Goal: Task Accomplishment & Management: Manage account settings

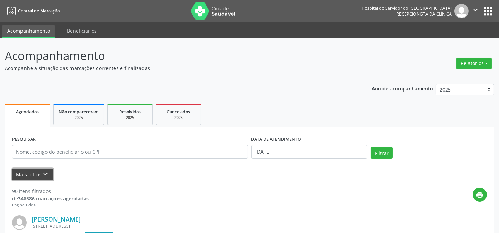
click at [31, 173] on button "Mais filtros keyboard_arrow_down" at bounding box center [32, 175] width 41 height 12
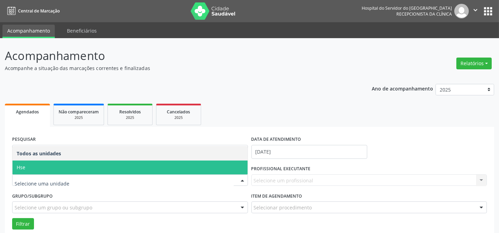
click at [108, 165] on span "Hse" at bounding box center [129, 168] width 235 height 14
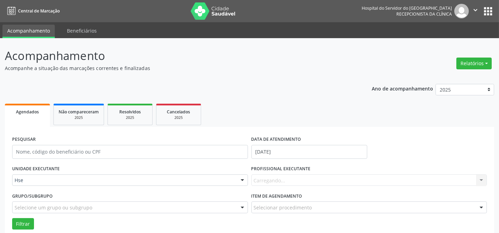
click at [286, 178] on div "Carregando... Nenhum resultado encontrado para: " " Não há nenhuma opção para s…" at bounding box center [369, 180] width 236 height 12
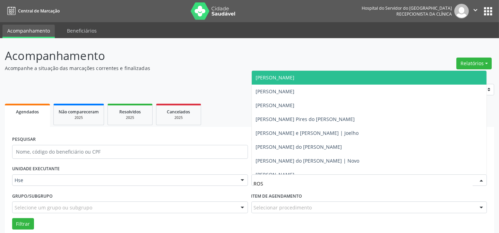
type input "ROST"
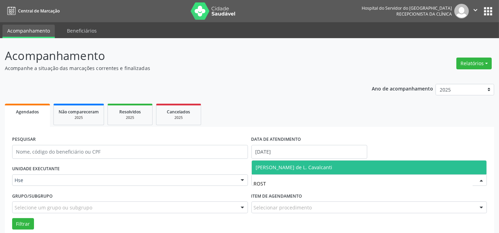
click at [306, 164] on span "[PERSON_NAME] de L. Cavalcanti" at bounding box center [294, 167] width 77 height 7
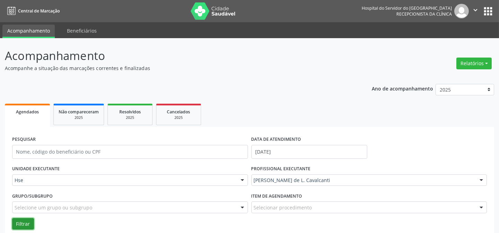
click at [24, 222] on button "Filtrar" at bounding box center [23, 224] width 22 height 12
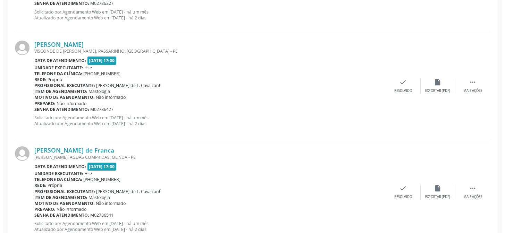
scroll to position [378, 0]
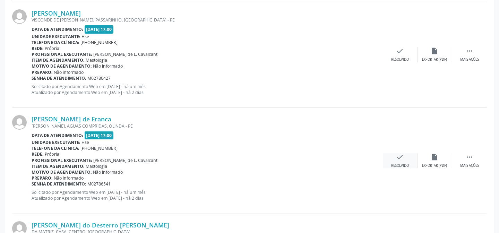
click at [399, 163] on div "Resolvido" at bounding box center [400, 165] width 18 height 5
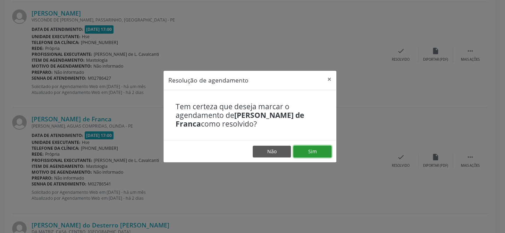
click at [309, 155] on button "Sim" at bounding box center [312, 152] width 38 height 12
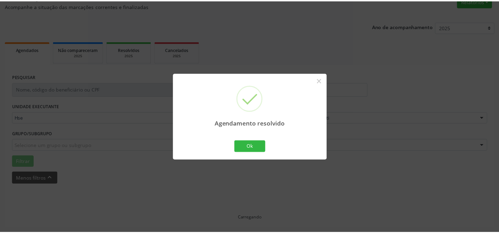
scroll to position [62, 0]
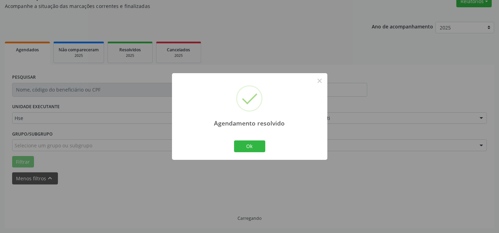
click at [238, 140] on div "Ok Cancel" at bounding box center [249, 146] width 34 height 15
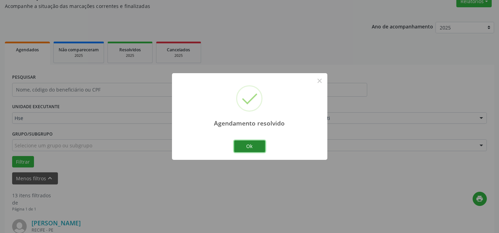
click at [238, 146] on button "Ok" at bounding box center [249, 146] width 31 height 12
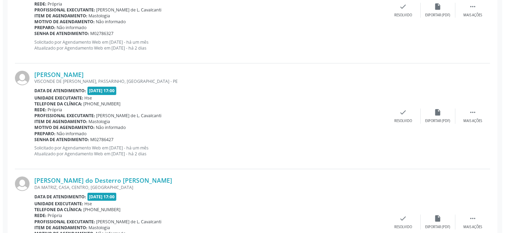
scroll to position [346, 0]
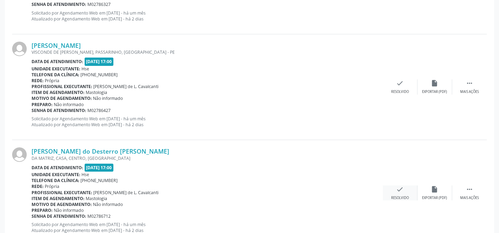
click at [395, 190] on div "check Resolvido" at bounding box center [400, 193] width 35 height 15
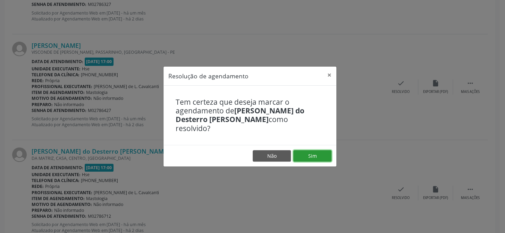
click at [305, 156] on button "Sim" at bounding box center [312, 156] width 38 height 12
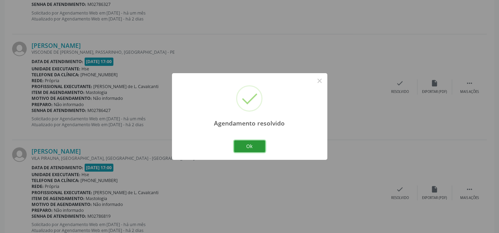
drag, startPoint x: 256, startPoint y: 147, endPoint x: 256, endPoint y: 142, distance: 5.2
click at [256, 147] on button "Ok" at bounding box center [249, 146] width 31 height 12
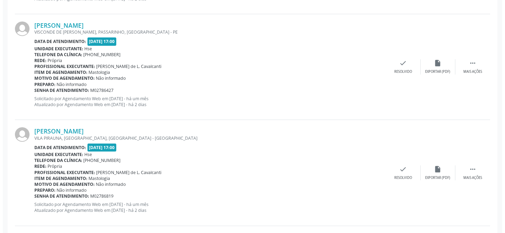
scroll to position [377, 0]
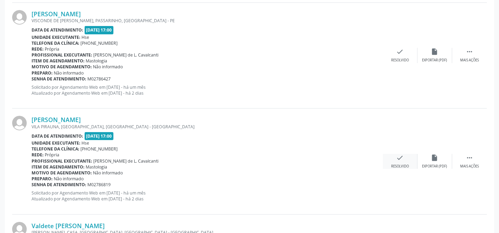
click at [402, 165] on div "Resolvido" at bounding box center [400, 166] width 18 height 5
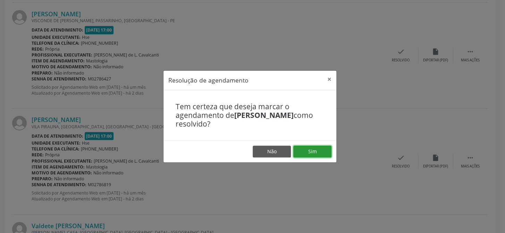
click at [320, 150] on button "Sim" at bounding box center [312, 152] width 38 height 12
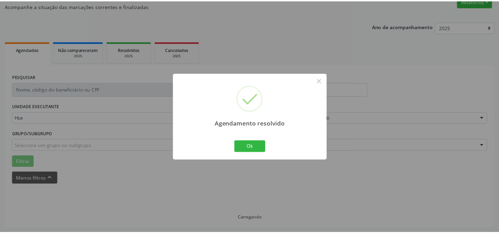
scroll to position [62, 0]
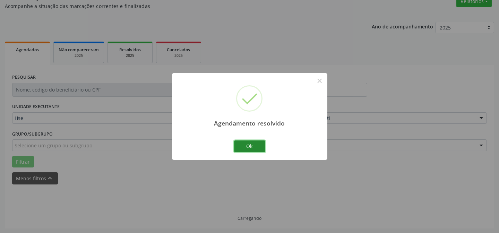
click at [248, 144] on button "Ok" at bounding box center [249, 146] width 31 height 12
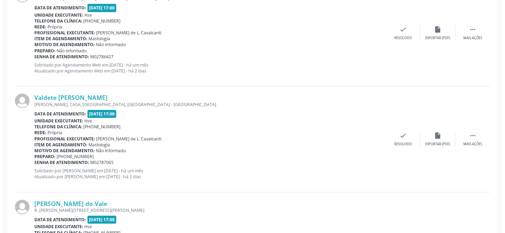
scroll to position [416, 0]
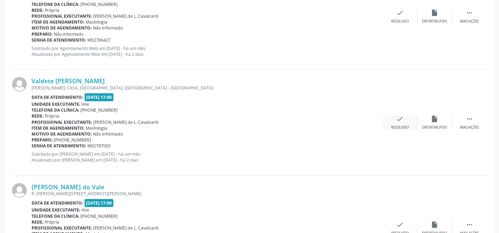
click at [389, 122] on div "check Resolvido" at bounding box center [400, 122] width 35 height 15
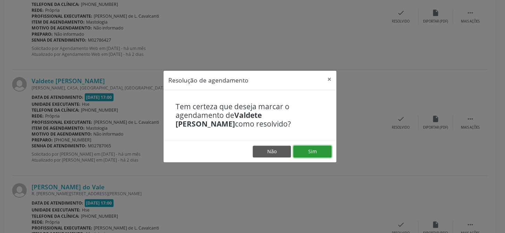
click at [314, 147] on button "Sim" at bounding box center [312, 152] width 38 height 12
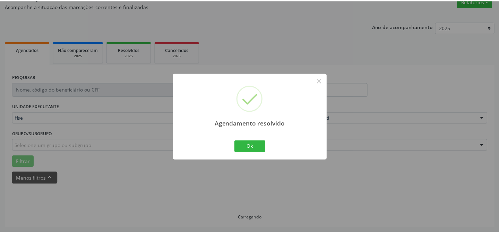
scroll to position [62, 0]
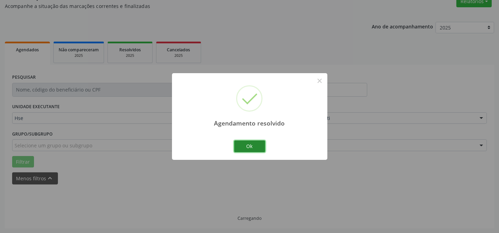
click at [254, 145] on button "Ok" at bounding box center [249, 146] width 31 height 12
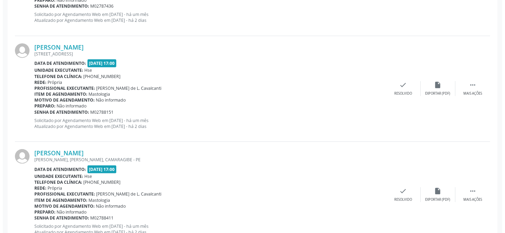
scroll to position [566, 0]
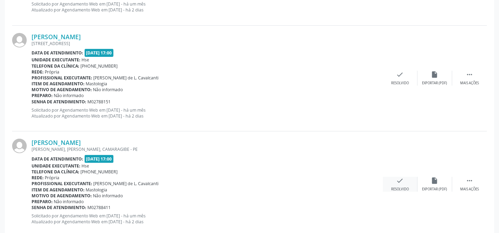
click at [408, 183] on div "check Resolvido" at bounding box center [400, 184] width 35 height 15
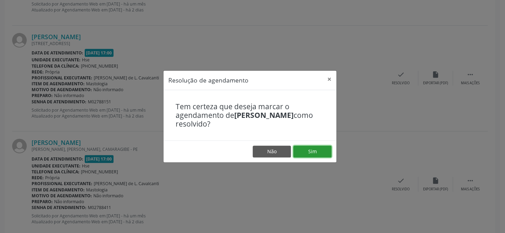
click at [308, 153] on button "Sim" at bounding box center [312, 152] width 38 height 12
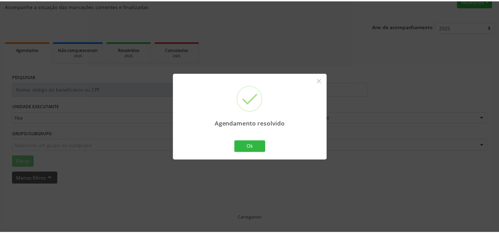
scroll to position [62, 0]
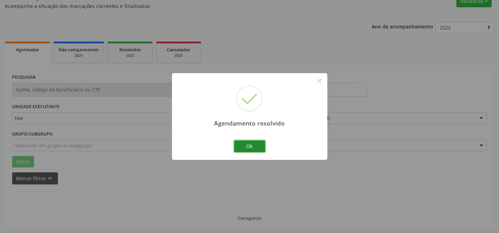
click at [250, 145] on button "Ok" at bounding box center [249, 146] width 31 height 12
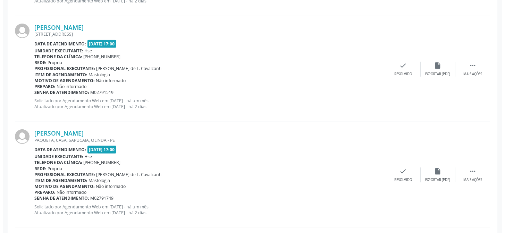
scroll to position [692, 0]
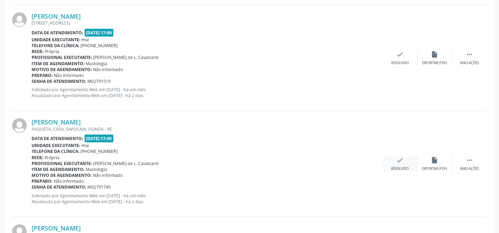
click at [395, 166] on div "Resolvido" at bounding box center [400, 168] width 18 height 5
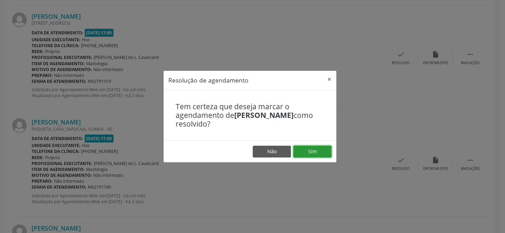
click at [321, 156] on button "Sim" at bounding box center [312, 152] width 38 height 12
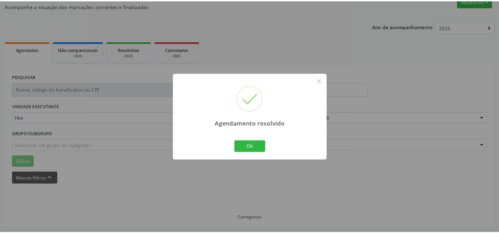
scroll to position [62, 0]
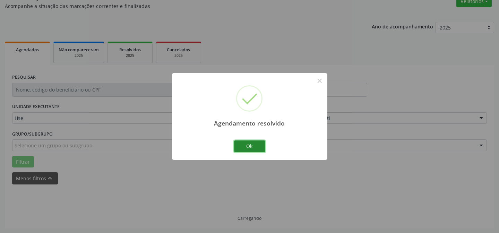
click at [252, 148] on button "Ok" at bounding box center [249, 146] width 31 height 12
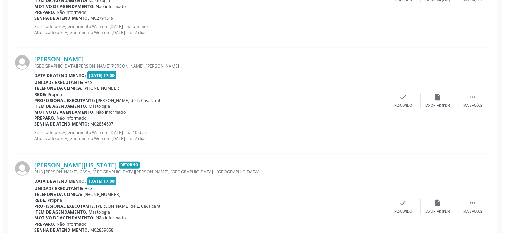
scroll to position [787, 0]
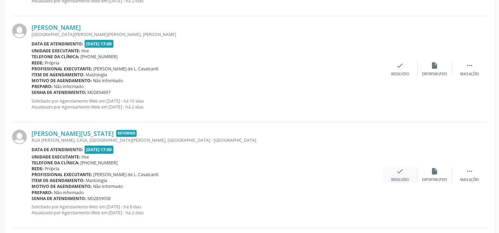
click at [408, 172] on div "check Resolvido" at bounding box center [400, 174] width 35 height 15
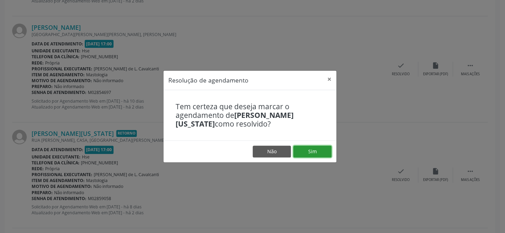
click at [329, 152] on button "Sim" at bounding box center [312, 152] width 38 height 12
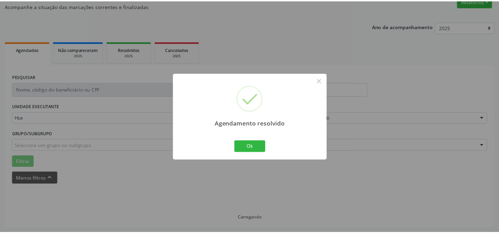
scroll to position [62, 0]
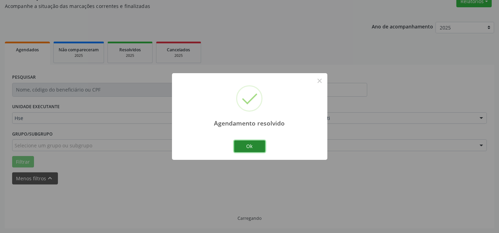
click at [256, 152] on button "Ok" at bounding box center [249, 146] width 31 height 12
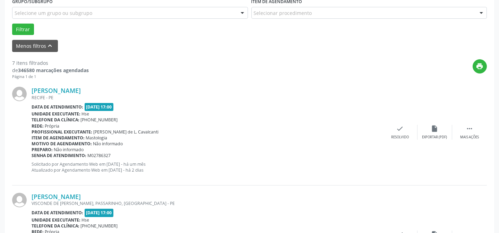
scroll to position [194, 0]
drag, startPoint x: 468, startPoint y: 136, endPoint x: 462, endPoint y: 136, distance: 6.3
click at [468, 136] on div "Mais ações" at bounding box center [469, 137] width 19 height 5
click at [428, 135] on div "Não compareceu" at bounding box center [434, 137] width 29 height 5
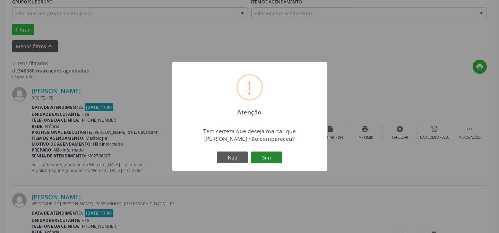
click at [257, 154] on button "Sim" at bounding box center [266, 158] width 31 height 12
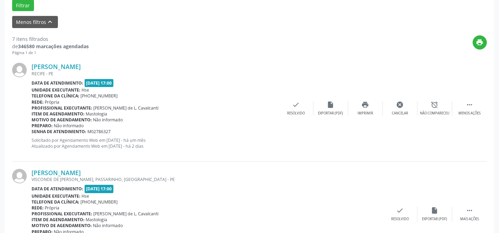
scroll to position [225, 0]
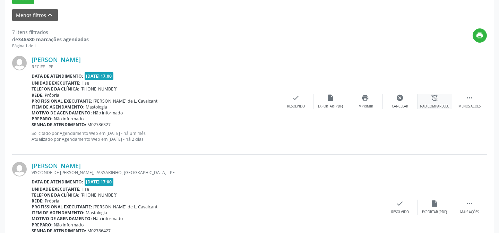
click at [432, 101] on icon "alarm_off" at bounding box center [435, 98] width 8 height 8
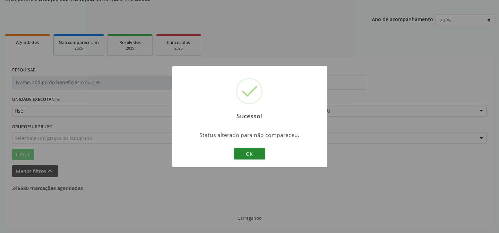
click at [250, 156] on button "OK" at bounding box center [249, 154] width 31 height 12
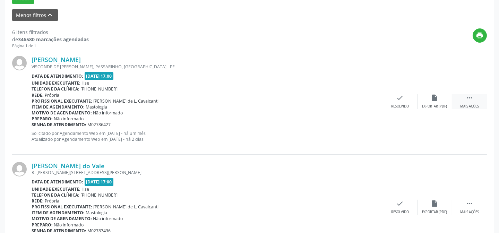
click at [474, 107] on div "Mais ações" at bounding box center [469, 106] width 19 height 5
click at [430, 104] on div "Não compareceu" at bounding box center [434, 106] width 29 height 5
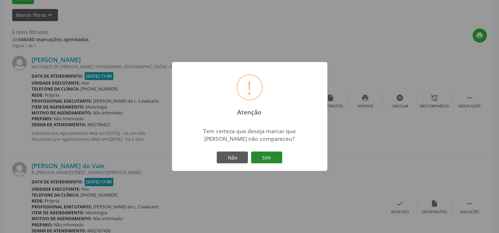
click at [268, 157] on button "Sim" at bounding box center [266, 158] width 31 height 12
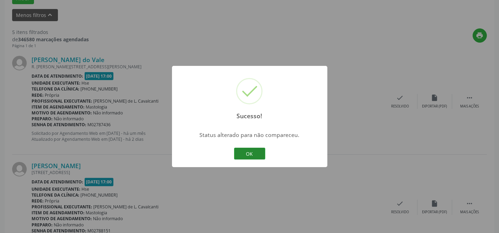
click at [240, 153] on button "OK" at bounding box center [249, 154] width 31 height 12
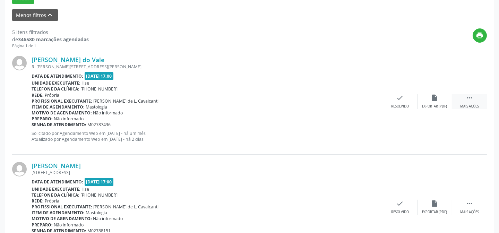
click at [472, 97] on icon "" at bounding box center [470, 98] width 8 height 8
click at [437, 100] on icon "alarm_off" at bounding box center [435, 98] width 8 height 8
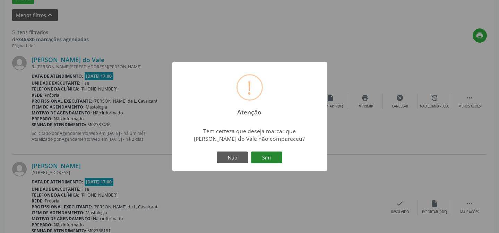
click at [272, 158] on button "Sim" at bounding box center [266, 158] width 31 height 12
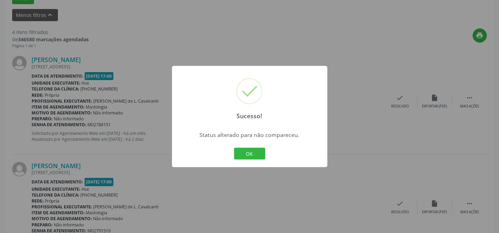
drag, startPoint x: 261, startPoint y: 155, endPoint x: 267, endPoint y: 150, distance: 8.1
click at [260, 154] on button "OK" at bounding box center [249, 154] width 31 height 12
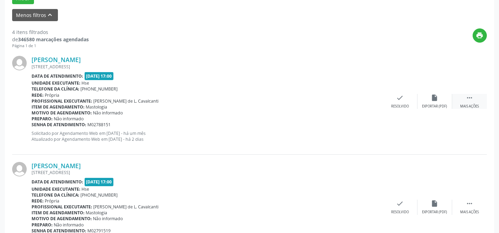
click at [469, 100] on icon "" at bounding box center [470, 98] width 8 height 8
click at [439, 99] on div "alarm_off Não compareceu" at bounding box center [434, 101] width 35 height 15
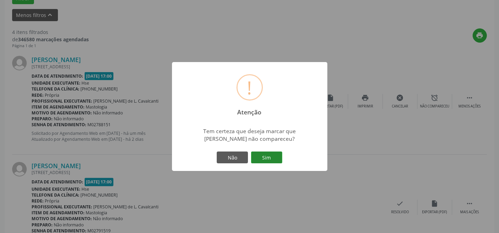
click at [258, 159] on button "Sim" at bounding box center [266, 158] width 31 height 12
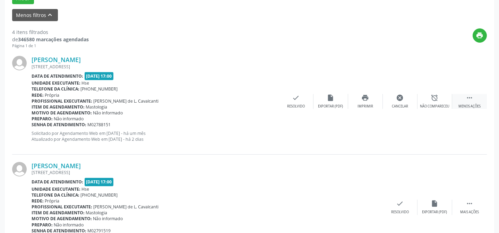
click at [468, 101] on div " Menos ações" at bounding box center [469, 101] width 35 height 15
click at [464, 95] on div " Mais ações" at bounding box center [469, 101] width 35 height 15
click at [436, 101] on div "alarm_off Não compareceu" at bounding box center [434, 101] width 35 height 15
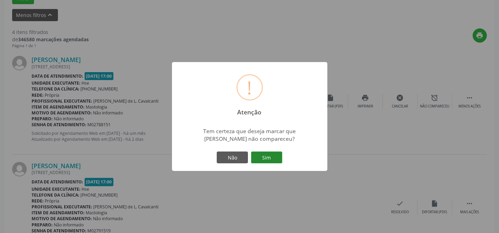
drag, startPoint x: 275, startPoint y: 155, endPoint x: 308, endPoint y: 139, distance: 36.8
click at [276, 154] on button "Sim" at bounding box center [266, 158] width 31 height 12
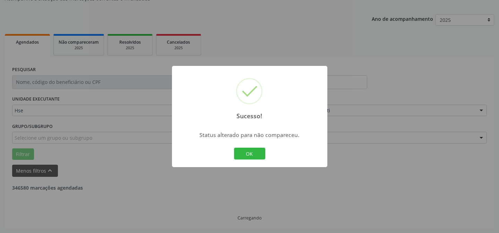
scroll to position [69, 0]
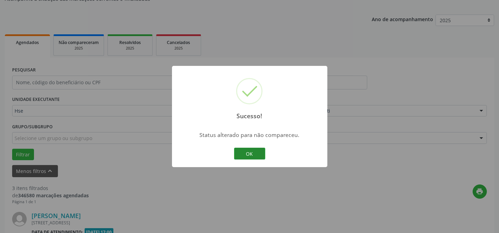
click at [248, 153] on button "OK" at bounding box center [249, 154] width 31 height 12
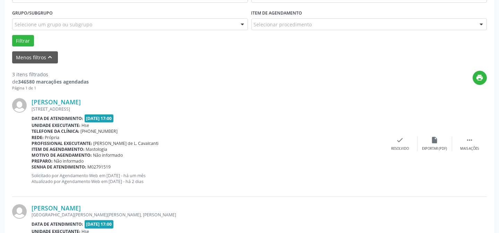
scroll to position [195, 0]
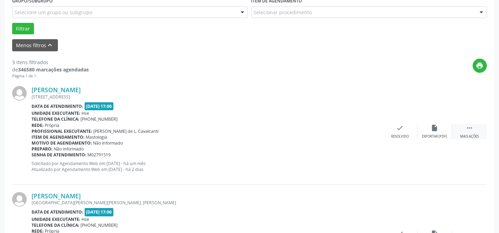
click at [465, 130] on div " Mais ações" at bounding box center [469, 131] width 35 height 15
click at [434, 135] on div "Não compareceu" at bounding box center [434, 136] width 29 height 5
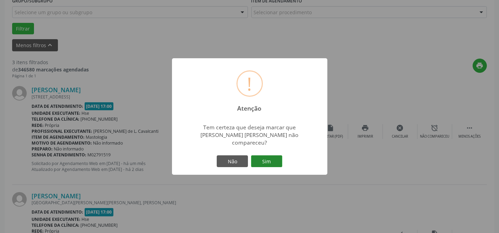
click at [257, 156] on button "Sim" at bounding box center [266, 161] width 31 height 12
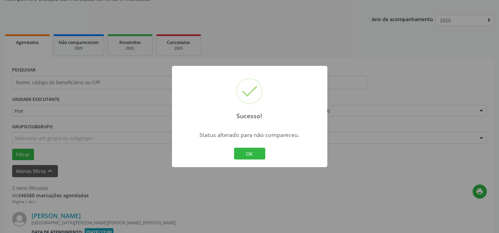
scroll to position [264, 0]
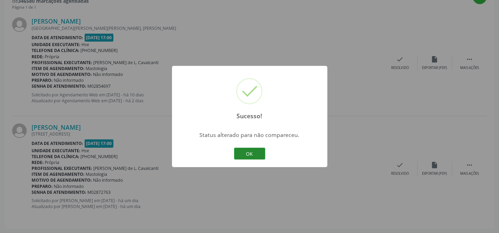
click at [257, 156] on button "OK" at bounding box center [249, 154] width 31 height 12
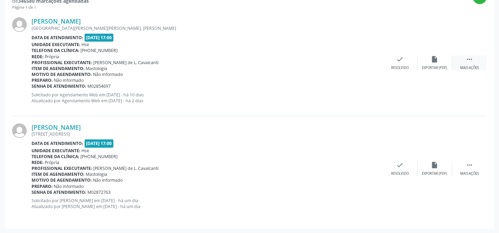
click at [475, 62] on div " Mais ações" at bounding box center [469, 62] width 35 height 15
click at [421, 63] on div "alarm_off Não compareceu" at bounding box center [434, 62] width 35 height 15
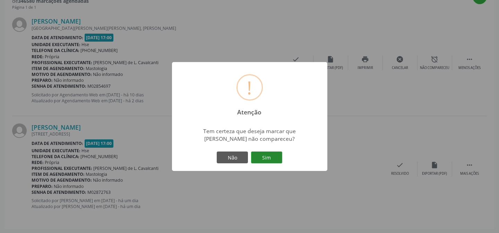
click at [272, 154] on button "Sim" at bounding box center [266, 158] width 31 height 12
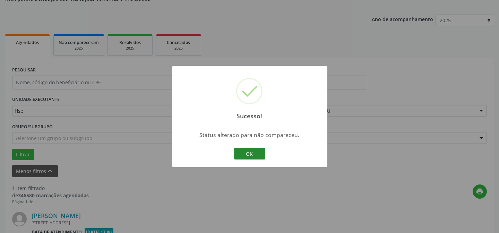
scroll to position [158, 0]
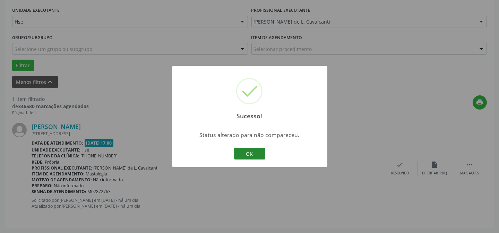
click at [262, 152] on button "OK" at bounding box center [249, 154] width 31 height 12
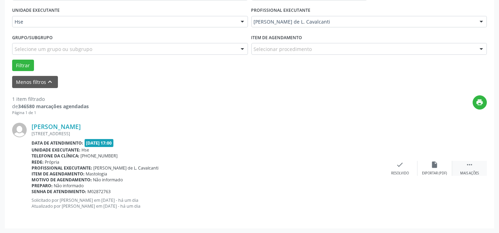
click at [465, 172] on div "Mais ações" at bounding box center [469, 173] width 19 height 5
click at [427, 171] on div "Não compareceu" at bounding box center [434, 173] width 29 height 5
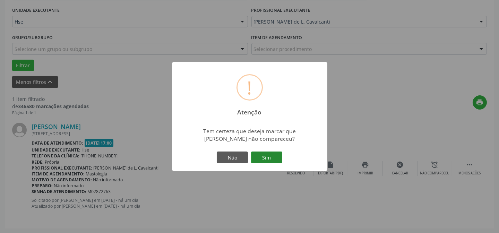
click at [267, 154] on button "Sim" at bounding box center [266, 158] width 31 height 12
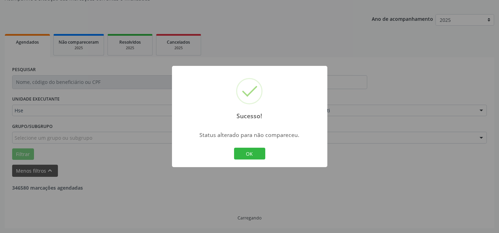
scroll to position [69, 0]
click at [247, 150] on button "OK" at bounding box center [249, 154] width 31 height 12
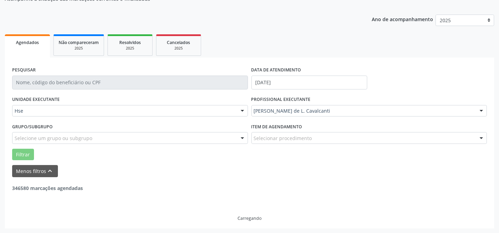
scroll to position [47, 0]
